Goal: Use online tool/utility: Utilize a website feature to perform a specific function

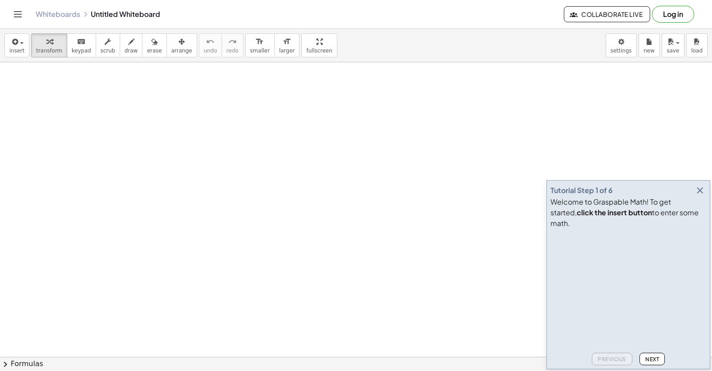
drag, startPoint x: 698, startPoint y: 199, endPoint x: 699, endPoint y: 203, distance: 4.5
click at [698, 196] on icon "button" at bounding box center [699, 190] width 11 height 11
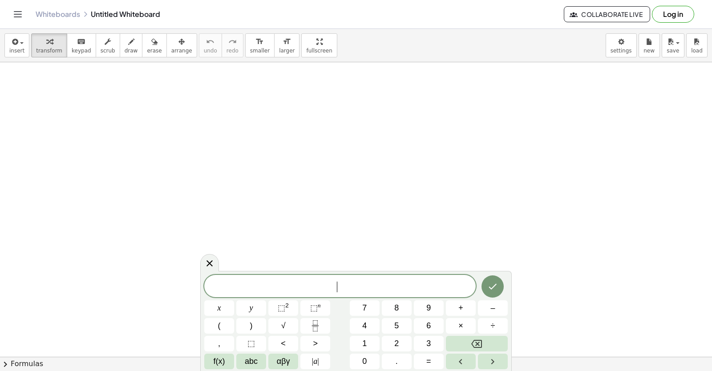
drag, startPoint x: 336, startPoint y: 163, endPoint x: 593, endPoint y: 30, distance: 289.1
click at [627, 44] on body "Graspable Math Activities Get Started Activity Bank Assigned Work Classes White…" at bounding box center [356, 185] width 712 height 371
click at [210, 265] on icon at bounding box center [209, 263] width 11 height 11
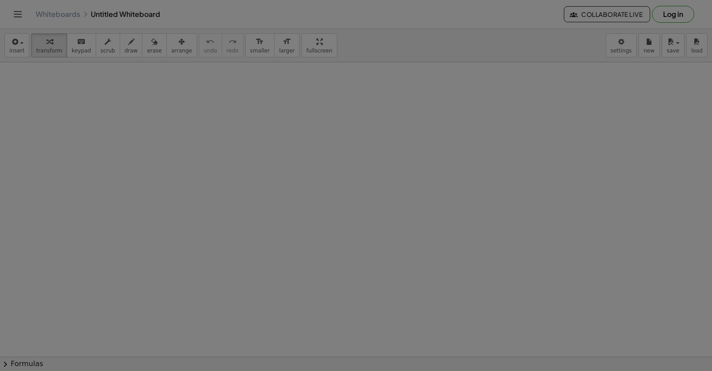
click at [0, 0] on div "× Document Settings These settings are saved with the document you are currentl…" at bounding box center [0, 0] width 0 height 0
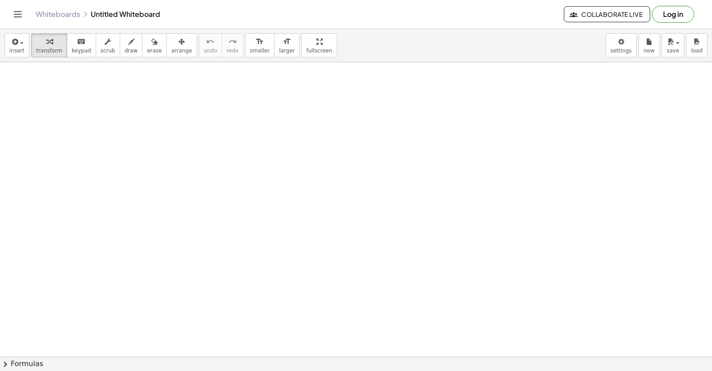
click at [626, 52] on body "Graspable Math Activities Get Started Activity Bank Assigned Work Classes White…" at bounding box center [356, 185] width 712 height 371
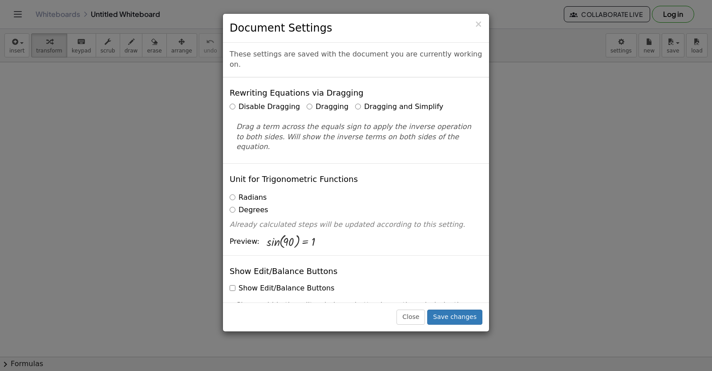
click at [393, 102] on label "Dragging and Simplify" at bounding box center [399, 107] width 88 height 10
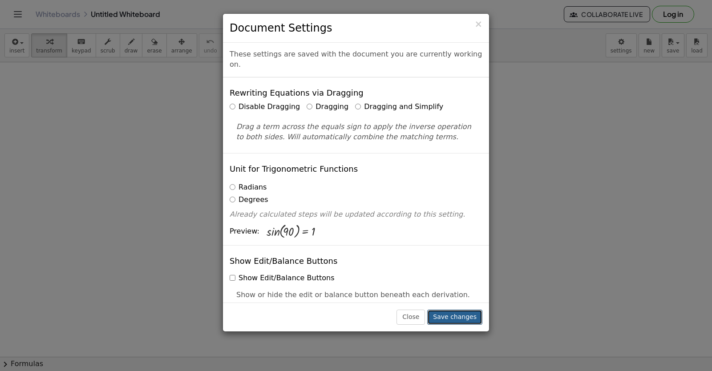
click at [454, 316] on button "Save changes" at bounding box center [454, 317] width 55 height 15
